Goal: Navigation & Orientation: Find specific page/section

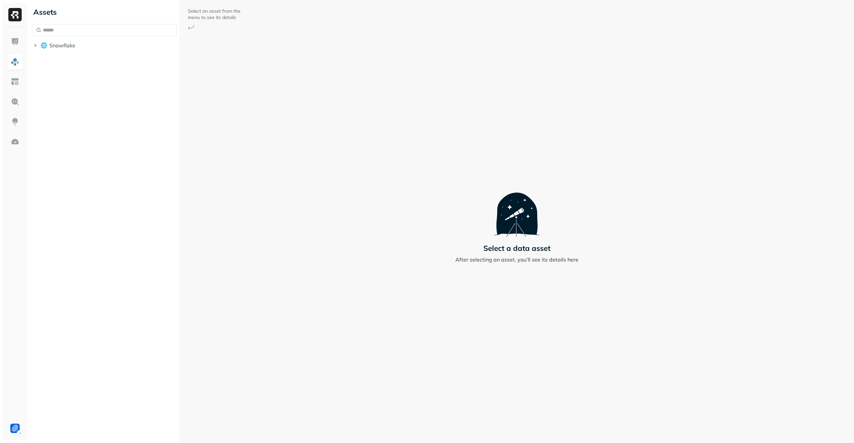
click at [64, 47] on span "Snowflake" at bounding box center [62, 45] width 26 height 7
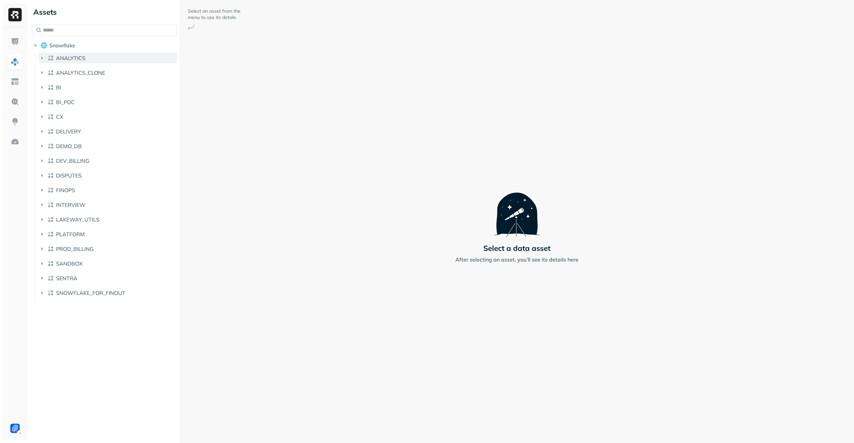
click at [67, 57] on span "ANALYTICS" at bounding box center [70, 58] width 29 height 7
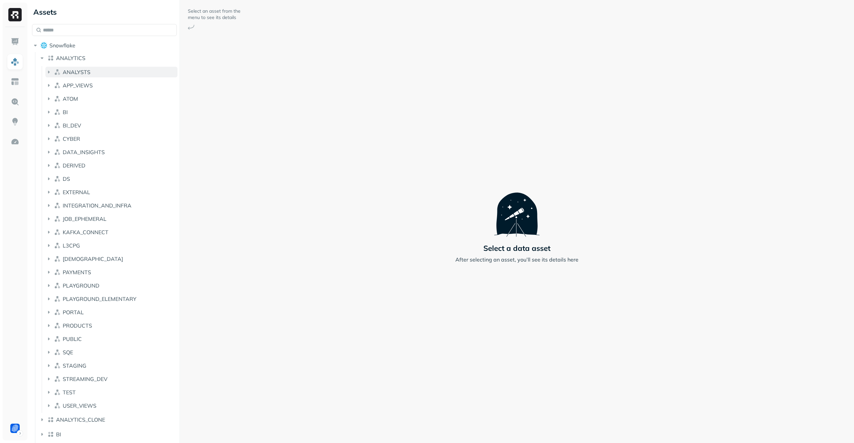
click at [76, 71] on span "ANALYSTS" at bounding box center [77, 72] width 28 height 7
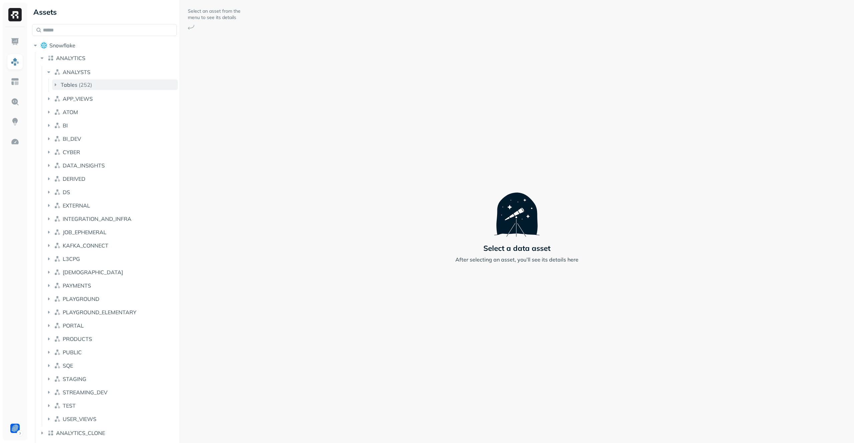
click at [91, 88] on button "Tables ( 252 )" at bounding box center [115, 84] width 126 height 11
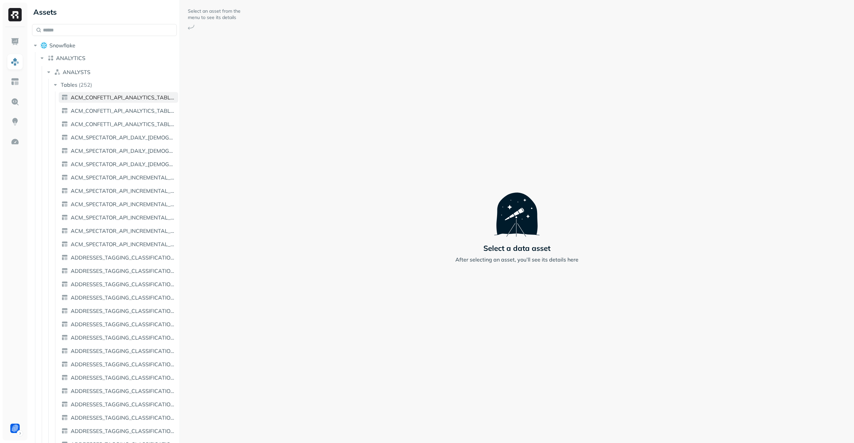
click at [94, 99] on span "ACM_CONFETTI_API_ANALYTICS_TABLE_DAILY_TEMP_PLAYGROUND_V2" at bounding box center [123, 97] width 105 height 7
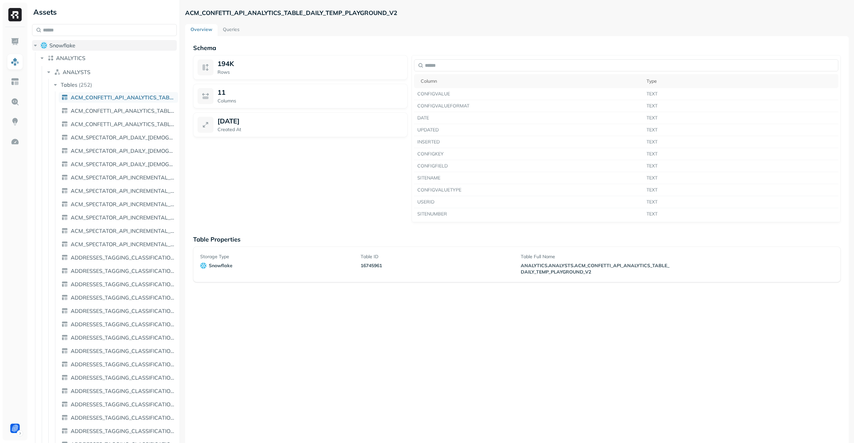
click at [37, 44] on icon "button" at bounding box center [35, 45] width 7 height 7
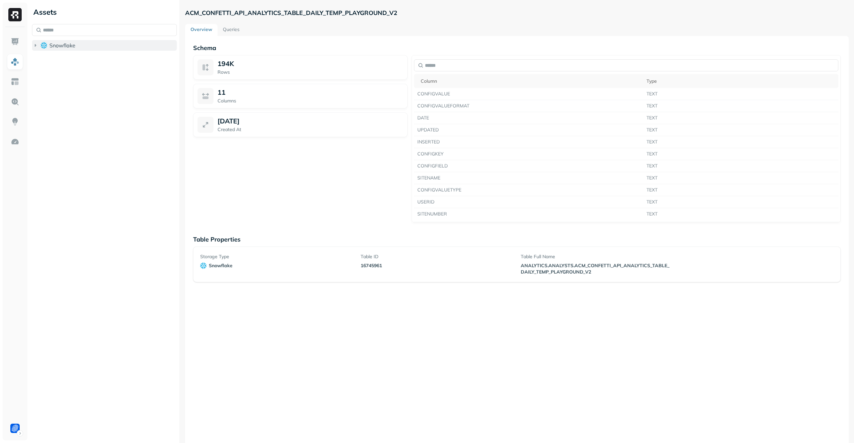
click at [37, 44] on icon "button" at bounding box center [35, 45] width 7 height 7
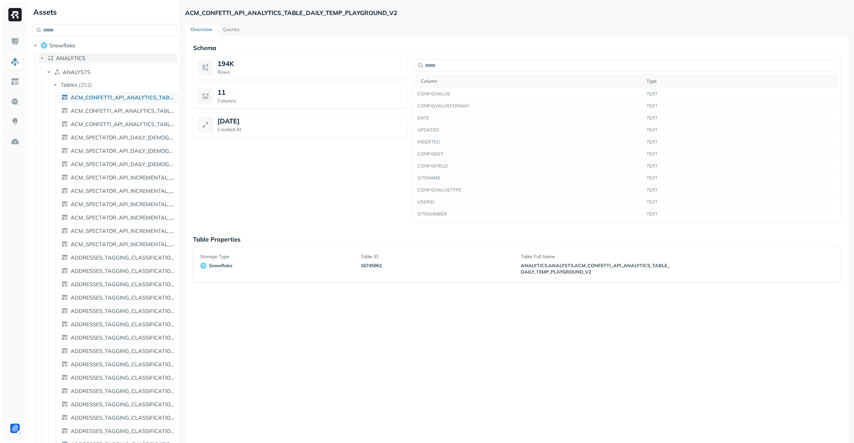
click at [46, 59] on button "ANALYTICS" at bounding box center [108, 58] width 138 height 11
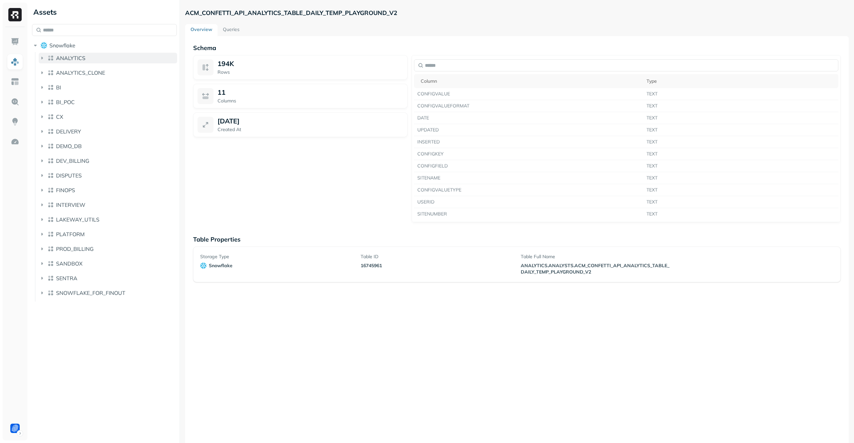
click at [46, 59] on button "ANALYTICS" at bounding box center [108, 58] width 138 height 11
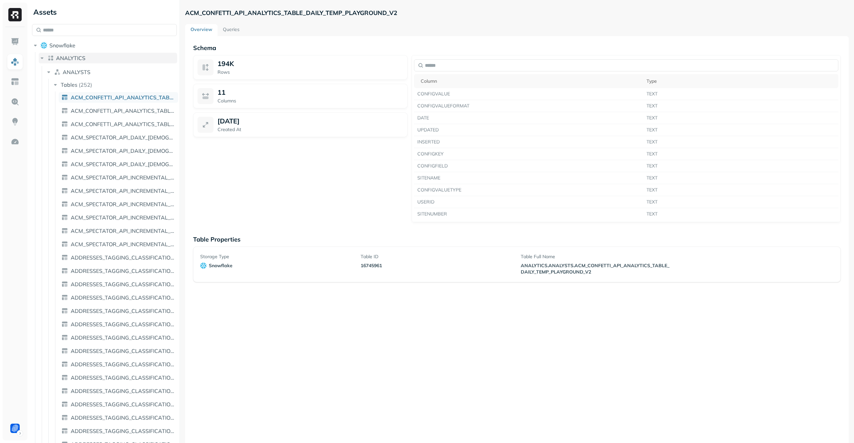
click at [46, 59] on button "ANALYTICS" at bounding box center [108, 58] width 138 height 11
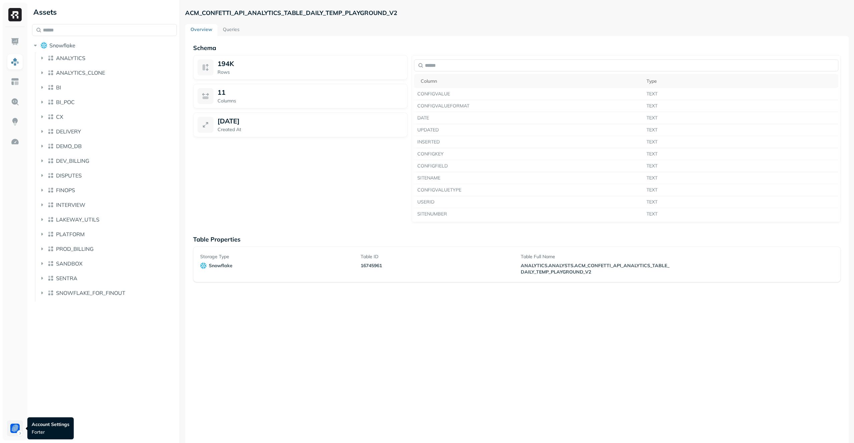
click at [18, 427] on html "Assets Snowflake ANALYTICS ANALYTICS_CLONE BI BI_POC CX DELIVERY DEMO_DB DEV_BI…" at bounding box center [427, 221] width 854 height 443
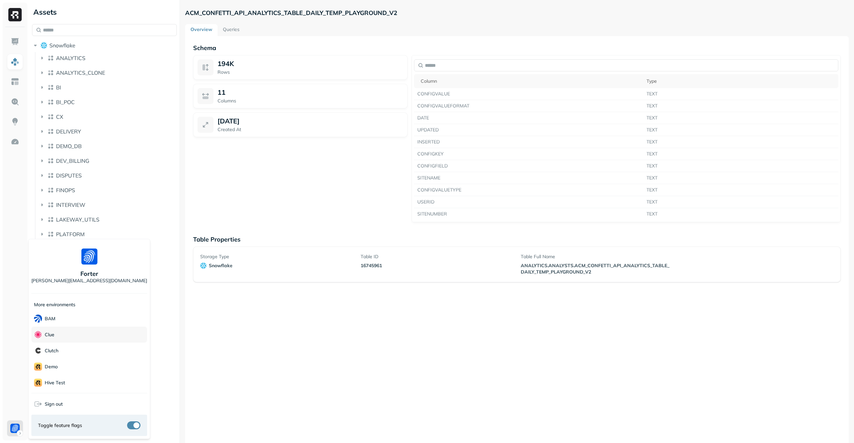
scroll to position [112, 0]
click at [70, 383] on div "Voodoo" at bounding box center [89, 383] width 116 height 16
